Goal: Entertainment & Leisure: Consume media (video, audio)

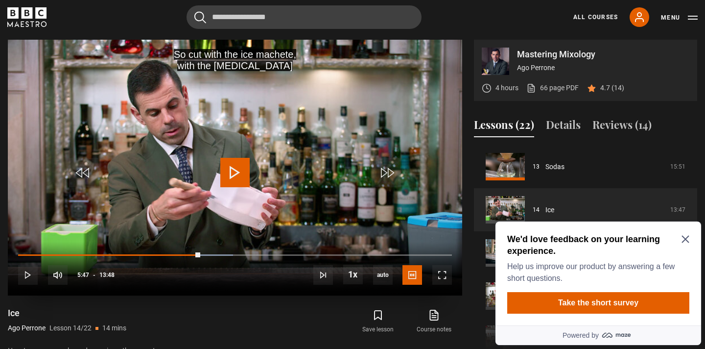
click at [226, 169] on span "Video Player" at bounding box center [234, 172] width 29 height 29
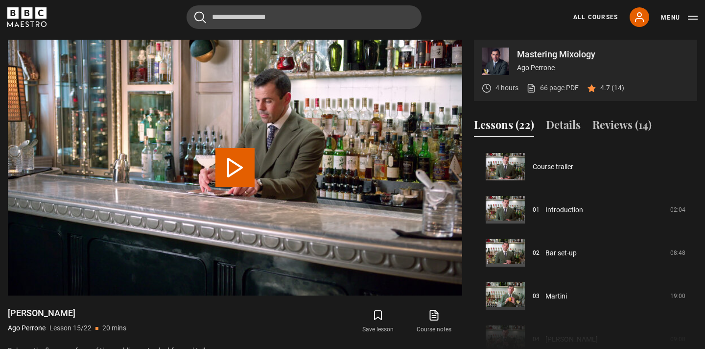
scroll to position [603, 0]
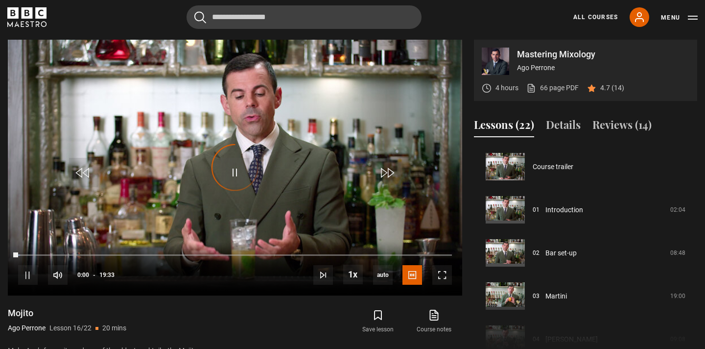
scroll to position [647, 0]
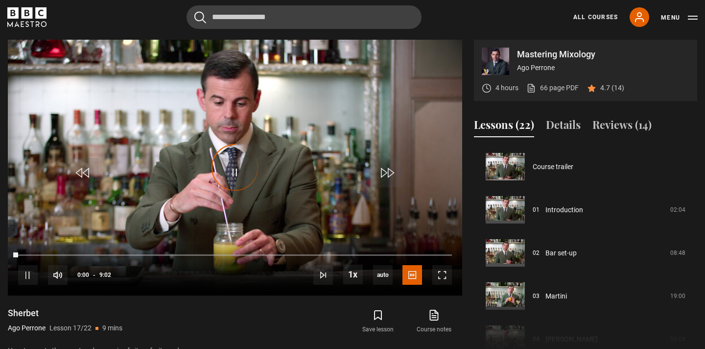
scroll to position [690, 0]
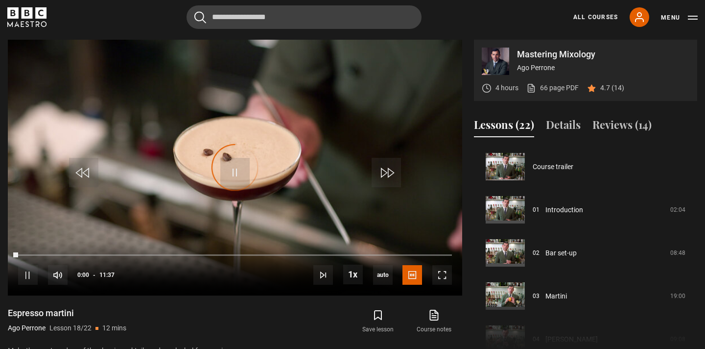
scroll to position [733, 0]
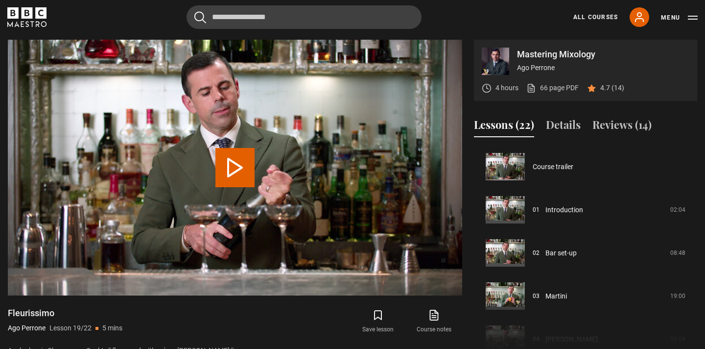
scroll to position [776, 0]
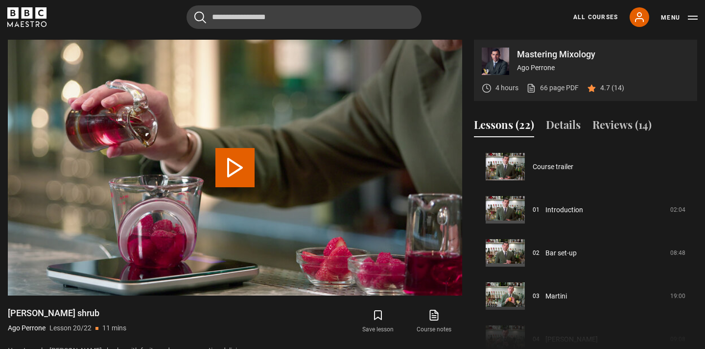
scroll to position [804, 0]
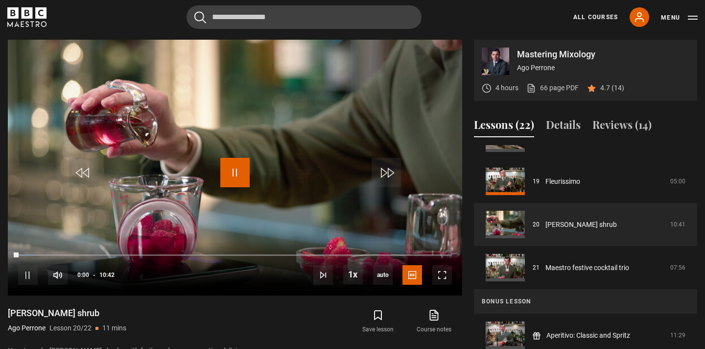
click at [235, 173] on span "Video Player" at bounding box center [234, 172] width 29 height 29
